Goal: Task Accomplishment & Management: Manage account settings

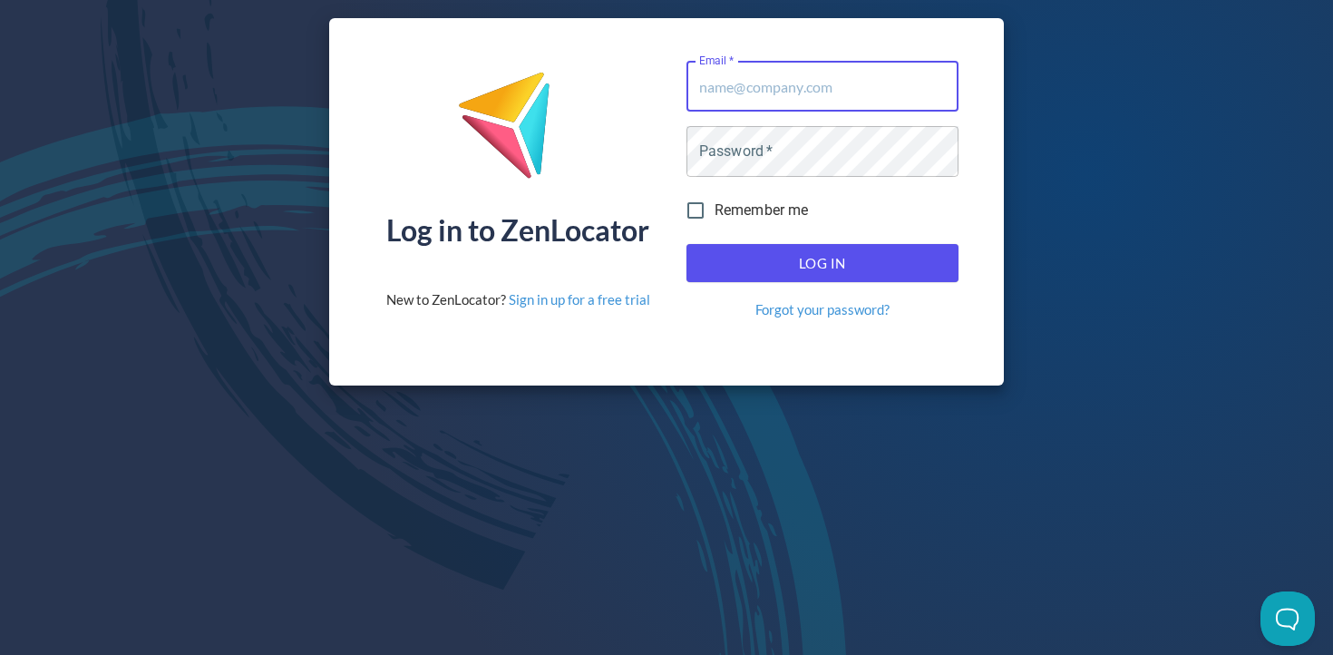
click at [791, 85] on input "Email   *" at bounding box center [823, 86] width 272 height 51
click at [0, 654] on com-1password-button at bounding box center [0, 655] width 0 height 0
type input "[PERSON_NAME][EMAIL_ADDRESS][DOMAIN_NAME]"
